Goal: Task Accomplishment & Management: Complete application form

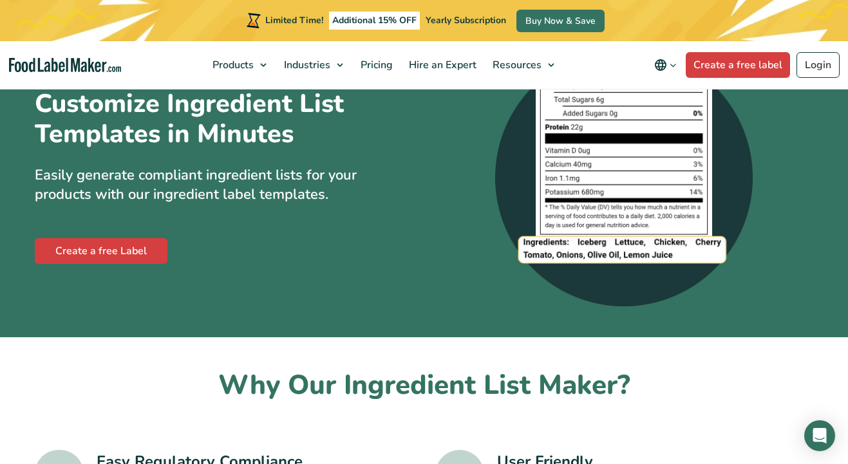
scroll to position [102, 0]
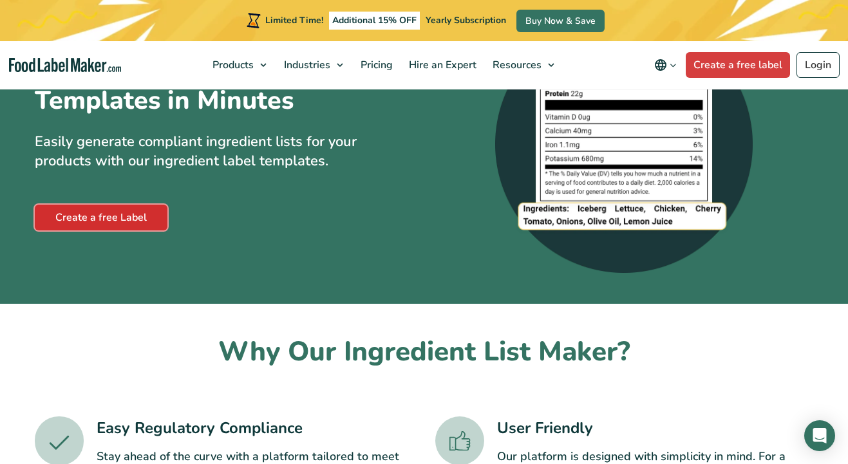
click at [153, 231] on link "Create a free Label" at bounding box center [101, 218] width 133 height 26
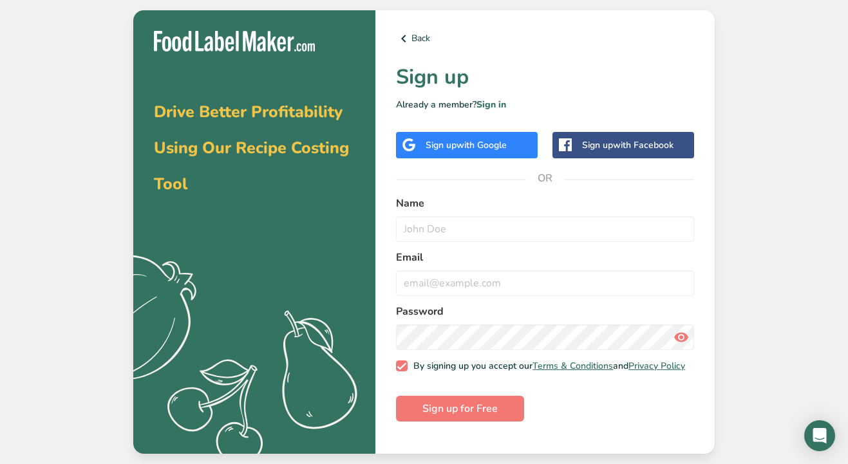
click at [512, 148] on div "Sign up with Google" at bounding box center [467, 145] width 142 height 26
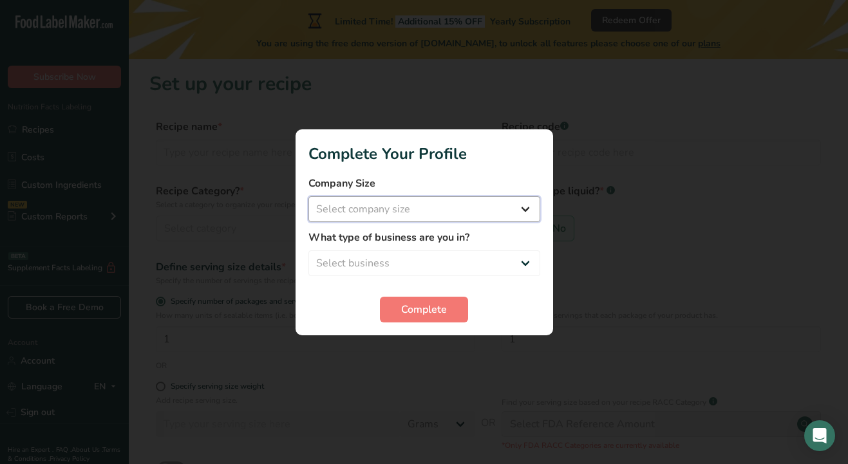
click at [465, 213] on select "Select company size Fewer than 10 Employees 10 to 50 Employees 51 to 500 Employ…" at bounding box center [425, 209] width 232 height 26
select select "1"
click at [309, 196] on select "Select company size Fewer than 10 Employees 10 to 50 Employees 51 to 500 Employ…" at bounding box center [425, 209] width 232 height 26
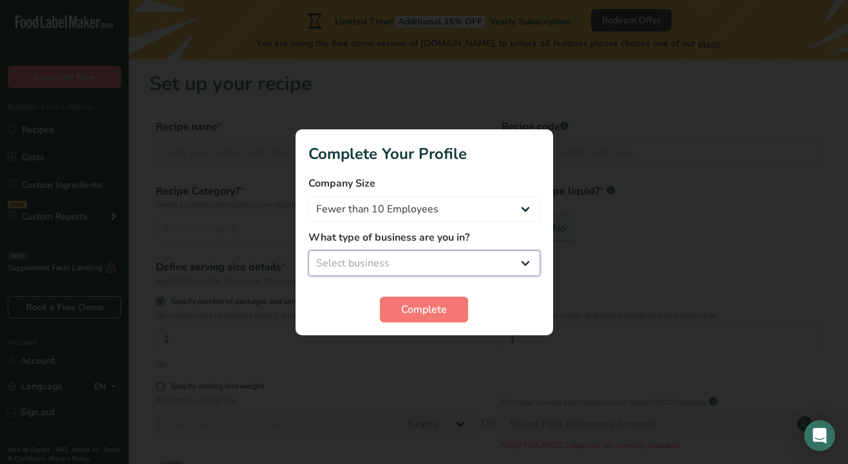
click at [455, 257] on select "Select business Packaged Food Manufacturer Restaurant & Cafe Bakery Meal Plans …" at bounding box center [425, 264] width 232 height 26
select select "1"
click at [309, 251] on select "Select business Packaged Food Manufacturer Restaurant & Cafe Bakery Meal Plans …" at bounding box center [425, 264] width 232 height 26
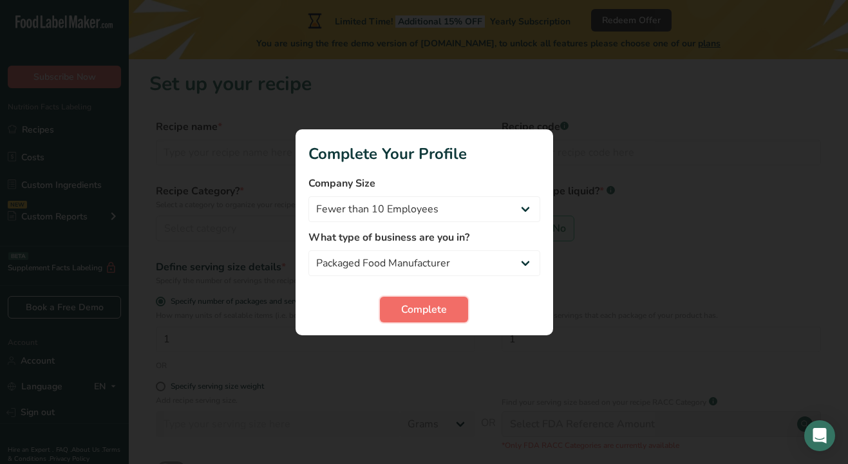
click at [439, 308] on span "Complete" at bounding box center [424, 309] width 46 height 15
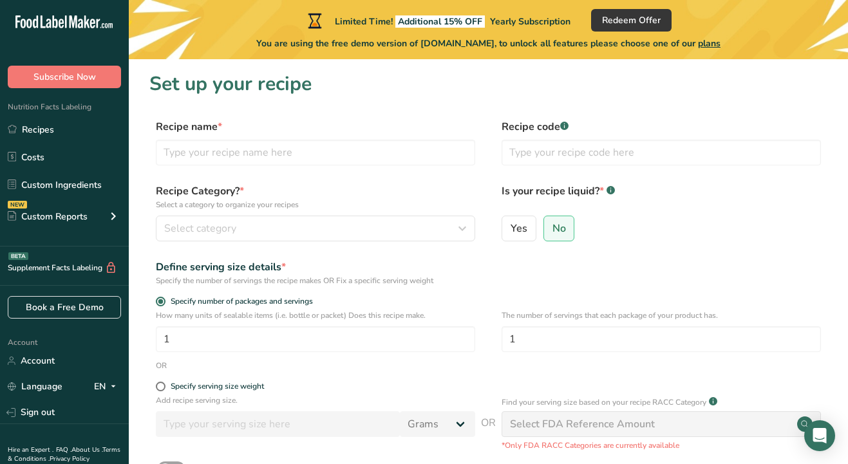
scroll to position [5, 0]
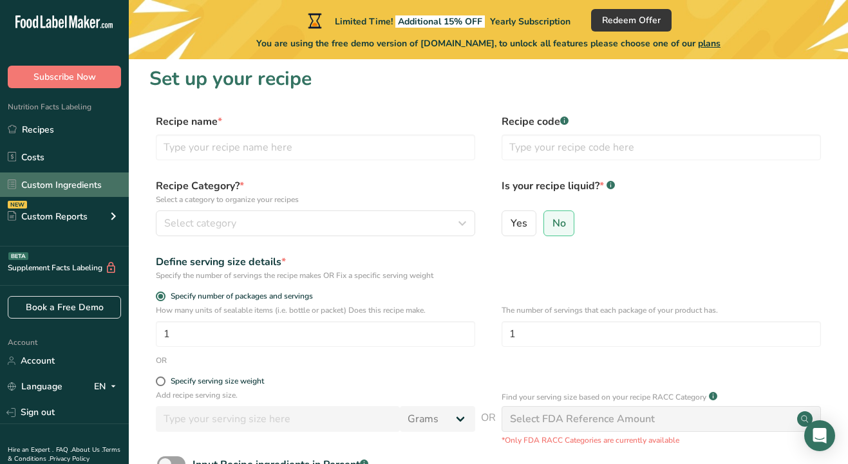
click at [61, 185] on link "Custom Ingredients" at bounding box center [64, 185] width 129 height 24
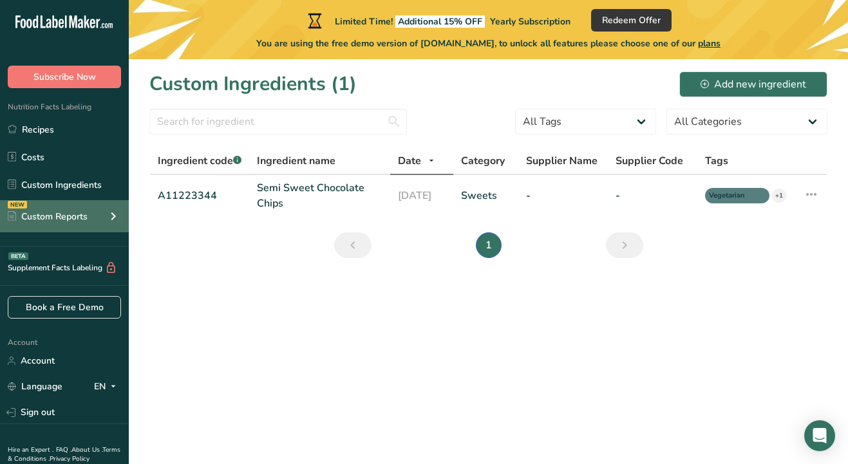
click at [75, 218] on div "Custom Reports" at bounding box center [48, 217] width 80 height 14
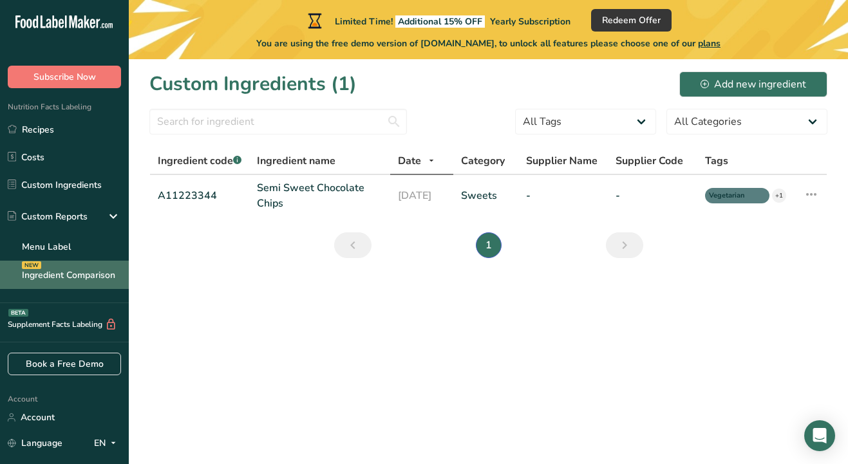
click at [88, 268] on link "Ingredient Comparison NEW" at bounding box center [64, 275] width 129 height 28
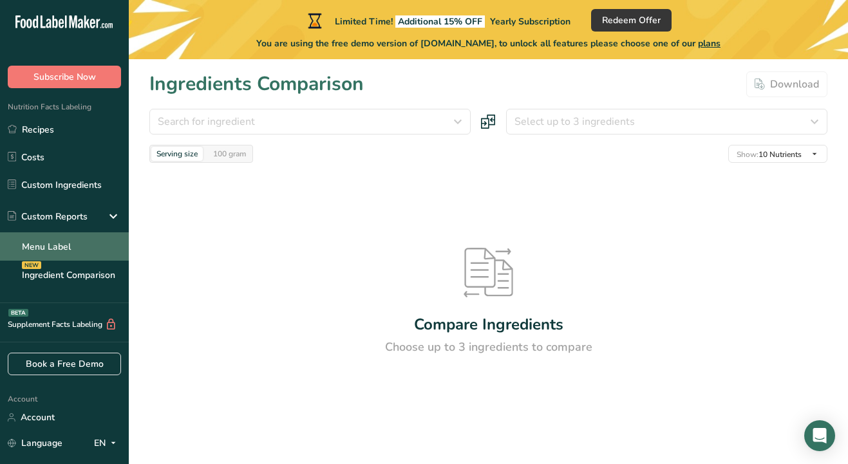
click at [99, 243] on link "Menu Label" at bounding box center [64, 247] width 129 height 28
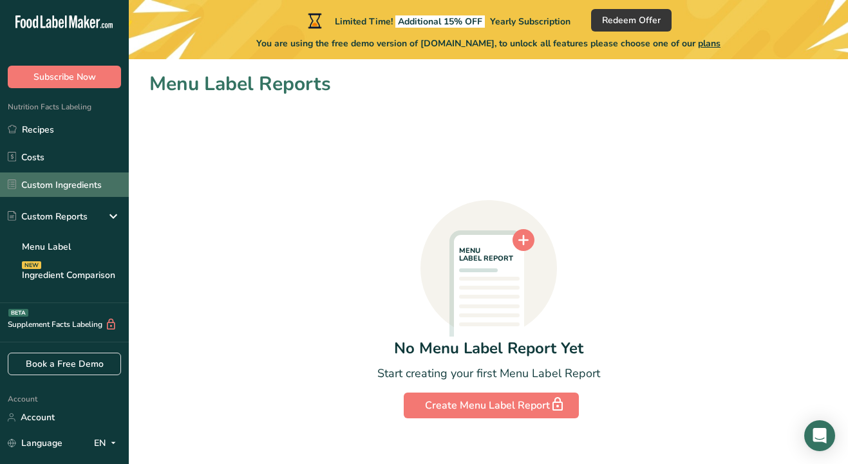
click at [77, 191] on link "Custom Ingredients" at bounding box center [64, 185] width 129 height 24
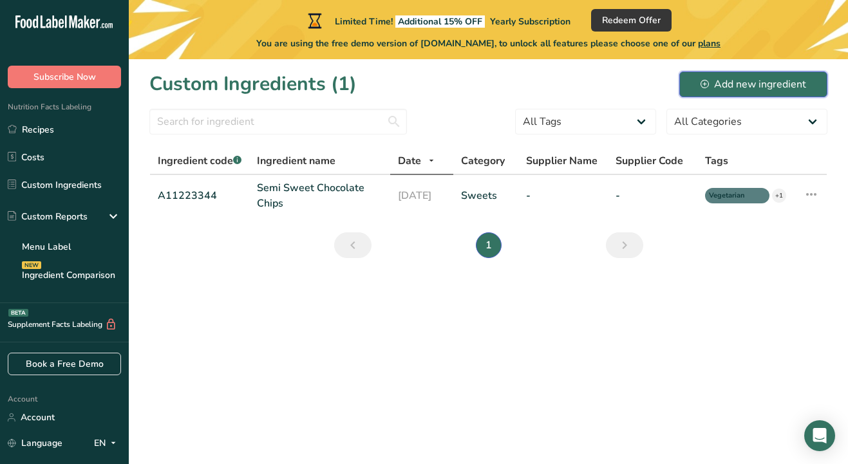
click at [704, 85] on icon at bounding box center [705, 84] width 8 height 8
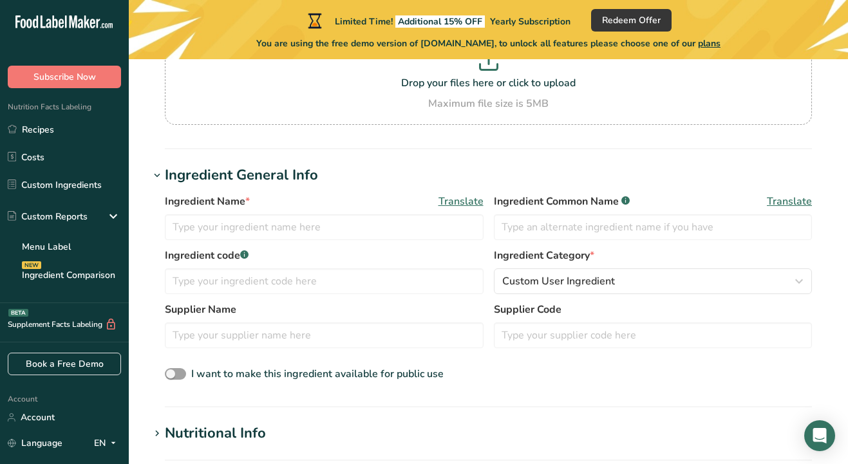
scroll to position [149, 0]
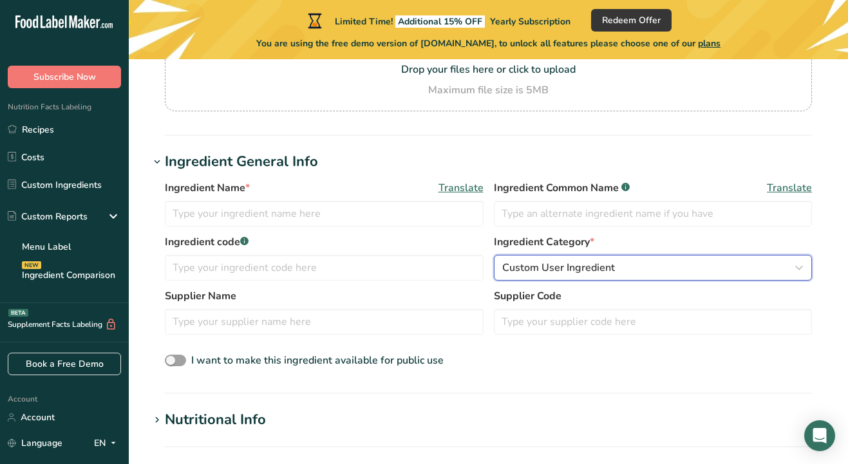
click at [556, 269] on span "Custom User Ingredient" at bounding box center [558, 267] width 113 height 15
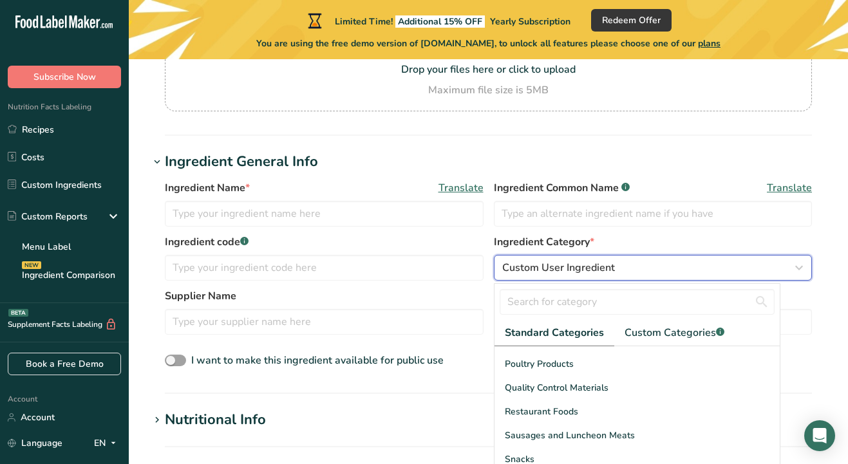
scroll to position [498, 0]
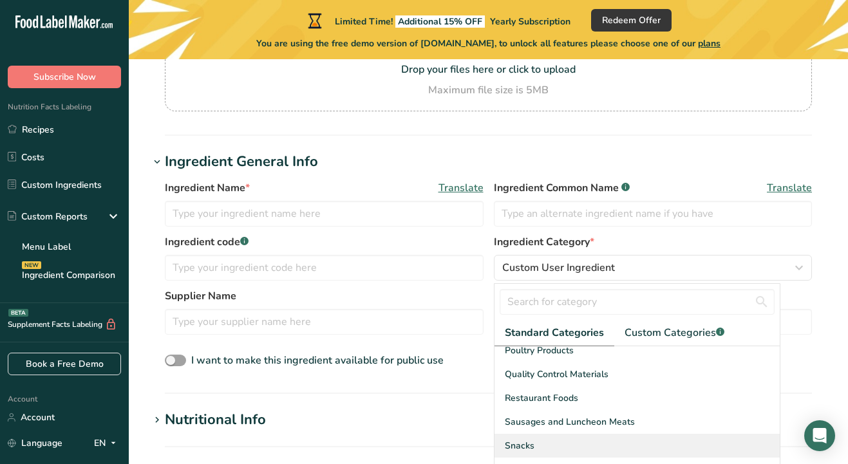
click at [506, 439] on span "Snacks" at bounding box center [520, 446] width 30 height 14
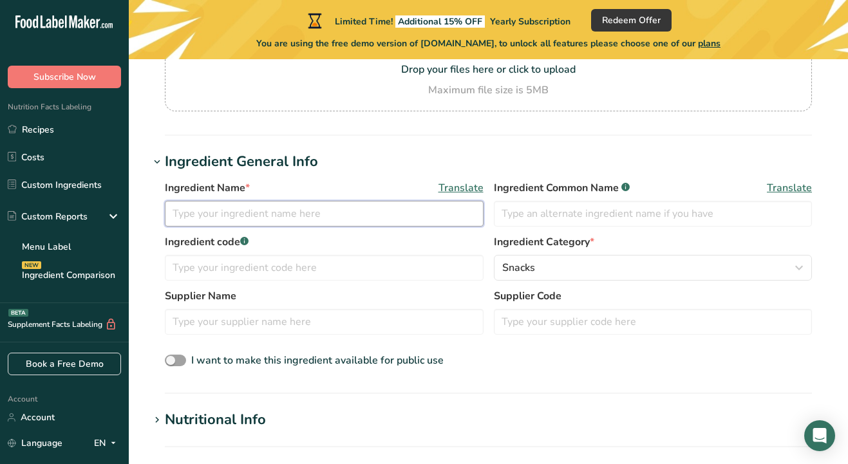
click at [287, 209] on input "text" at bounding box center [324, 214] width 319 height 26
type input "J"
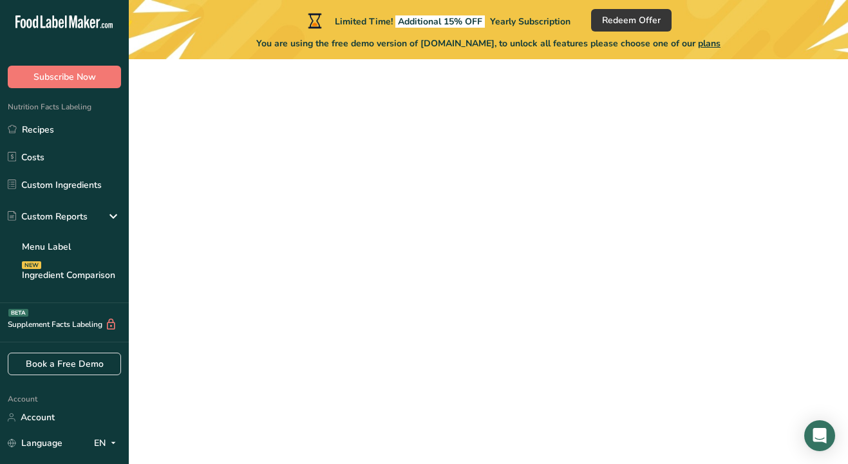
scroll to position [5, 0]
